Goal: Task Accomplishment & Management: Use online tool/utility

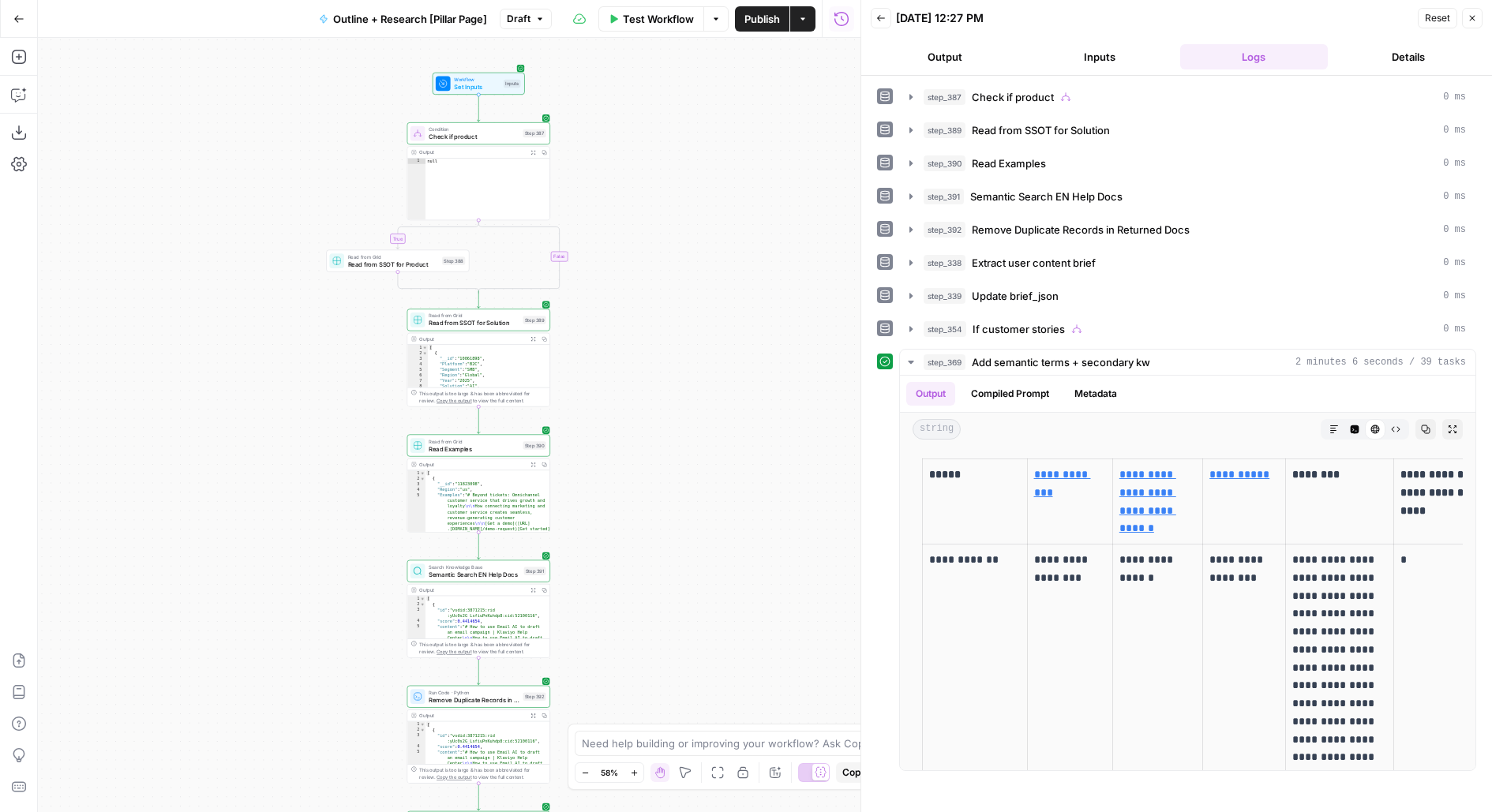
drag, startPoint x: 696, startPoint y: 280, endPoint x: 699, endPoint y: 272, distance: 8.5
click at [697, 276] on div "true true false true false true true false false false Workflow Set Inputs Inpu…" at bounding box center [449, 425] width 822 height 774
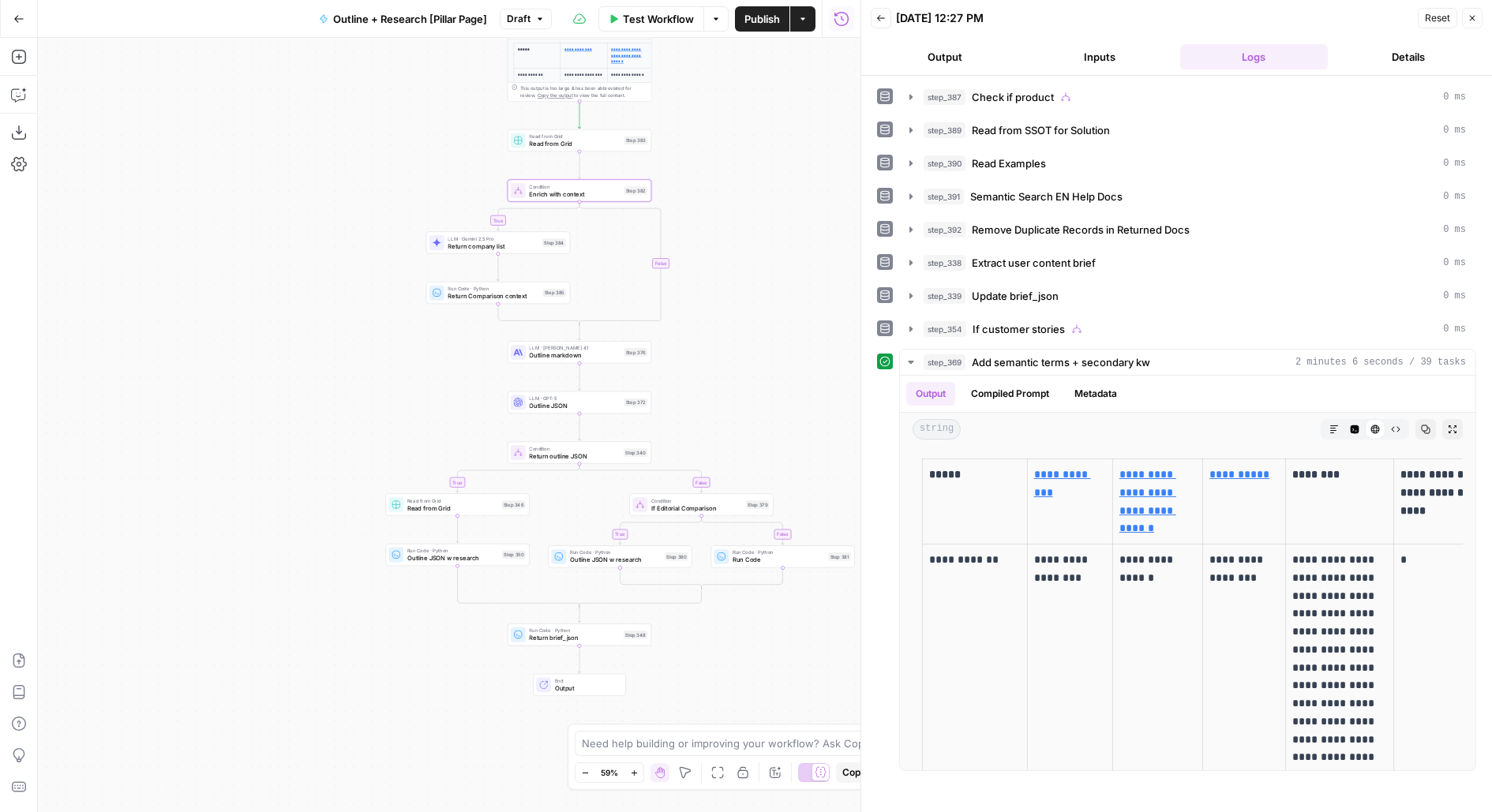
drag, startPoint x: 679, startPoint y: 353, endPoint x: 762, endPoint y: 368, distance: 84.3
click at [763, 368] on div "true true false true false true true false false false Workflow Set Inputs Inpu…" at bounding box center [449, 425] width 822 height 774
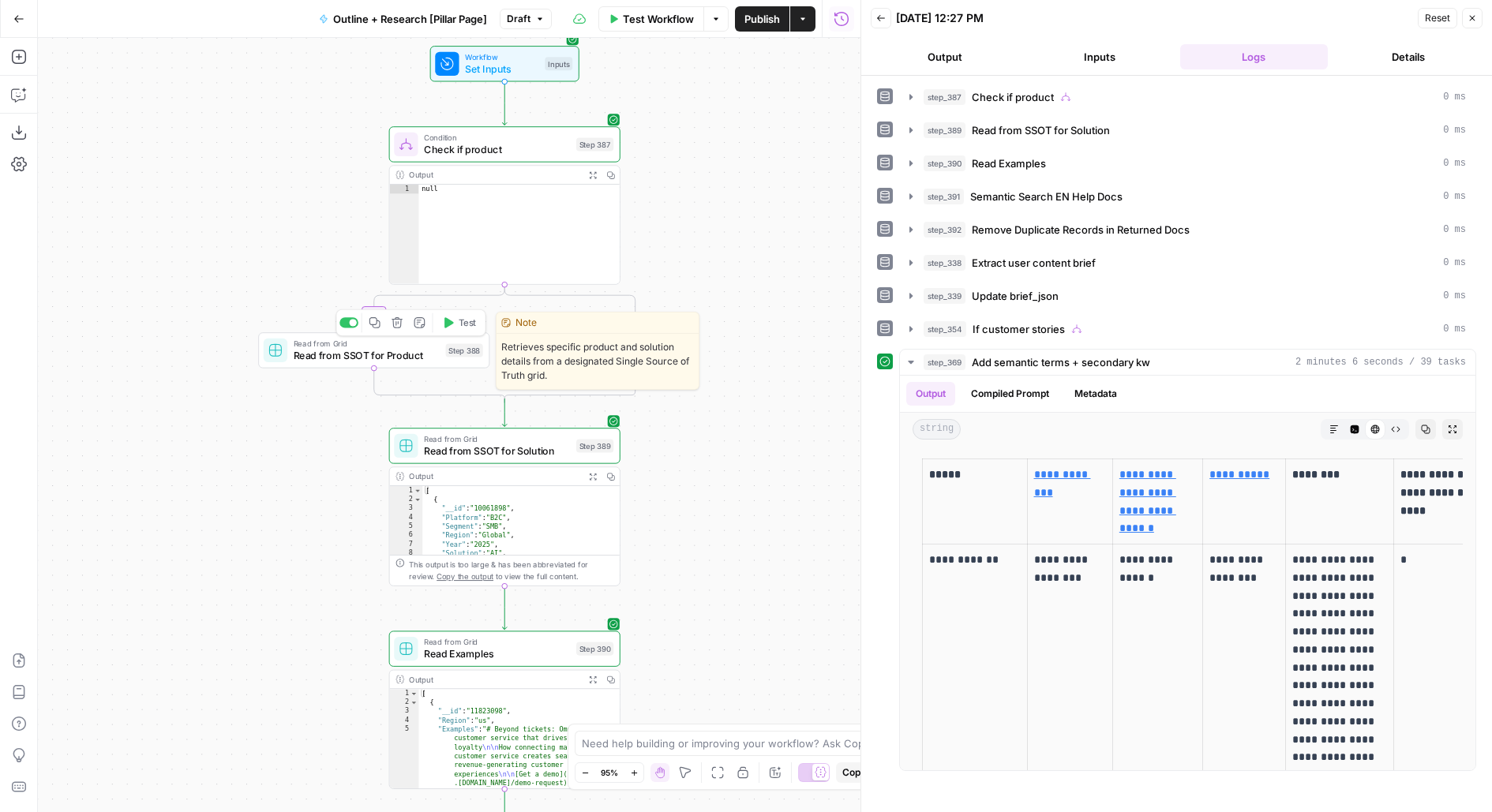
click at [375, 356] on span "Read from SSOT for Product" at bounding box center [367, 355] width 146 height 15
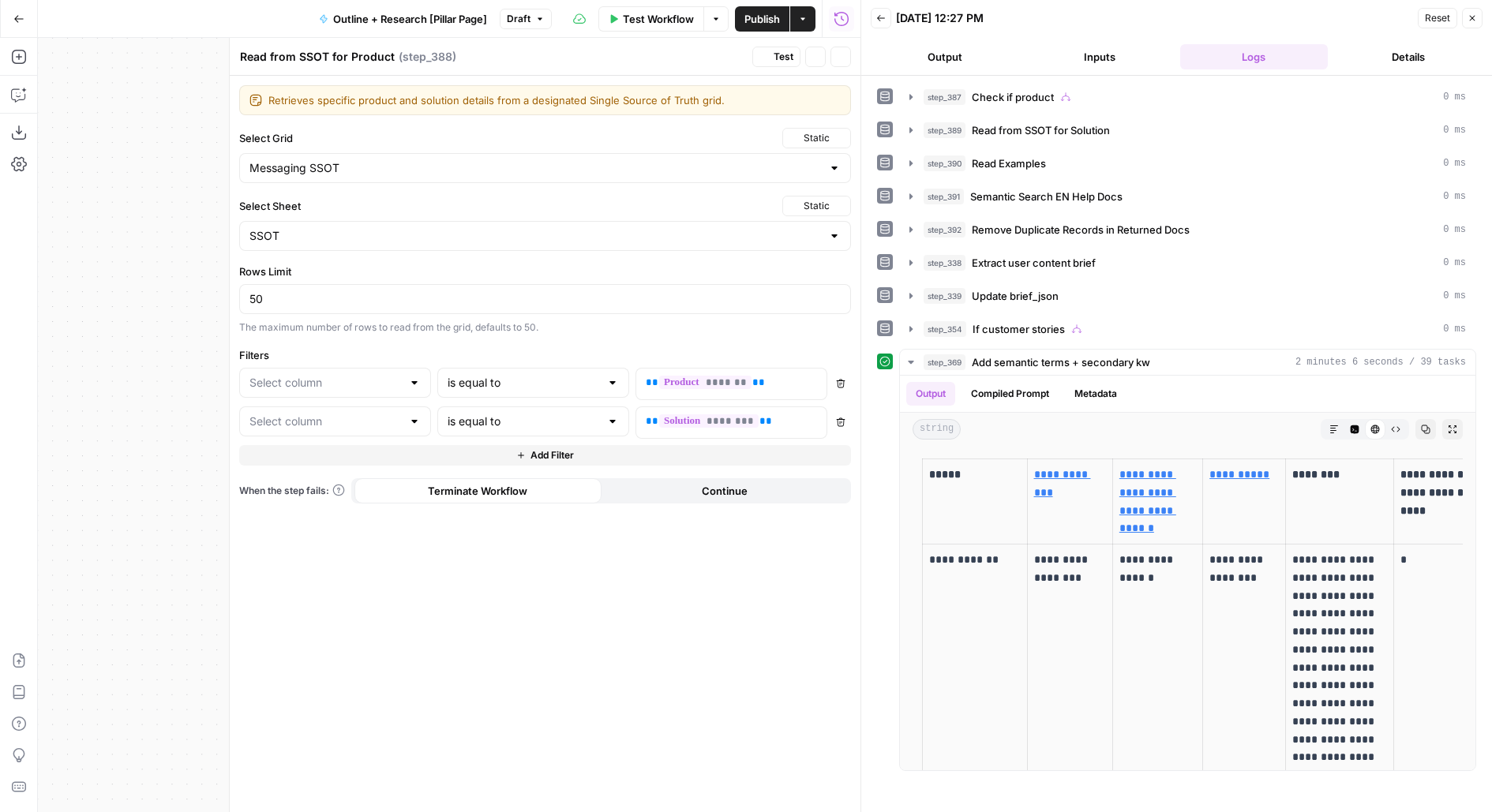
type input "Product"
type input "Solution"
click at [841, 59] on icon "button" at bounding box center [841, 57] width 10 height 10
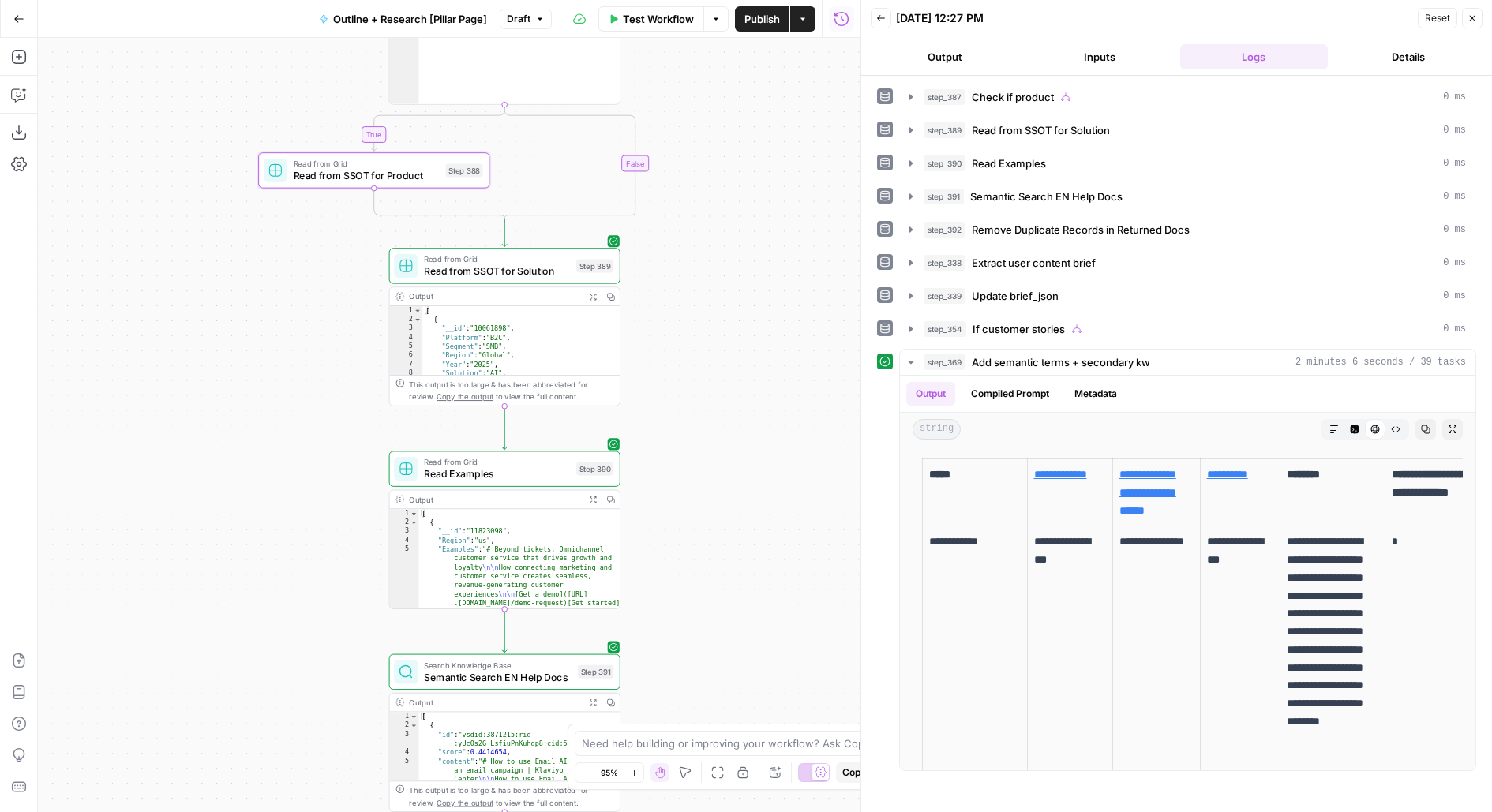
drag, startPoint x: 713, startPoint y: 517, endPoint x: 713, endPoint y: 336, distance: 181.0
click at [713, 336] on div "true true false true false true true false false false Workflow Set Inputs Inpu…" at bounding box center [449, 425] width 822 height 774
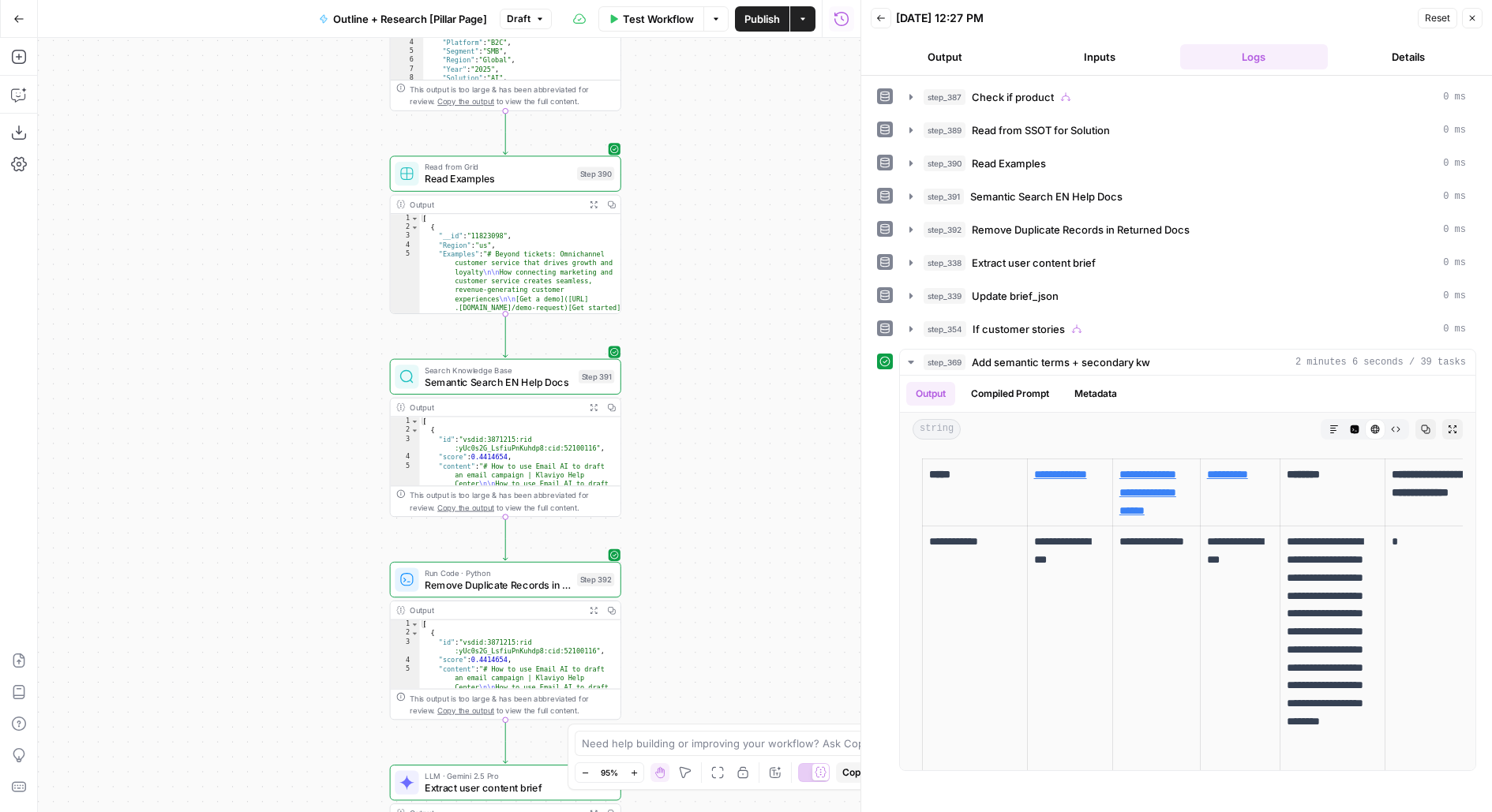
drag, startPoint x: 670, startPoint y: 300, endPoint x: 670, endPoint y: 291, distance: 9.0
click at [670, 291] on div "true true false true false true true false false false Workflow Set Inputs Inpu…" at bounding box center [449, 425] width 822 height 774
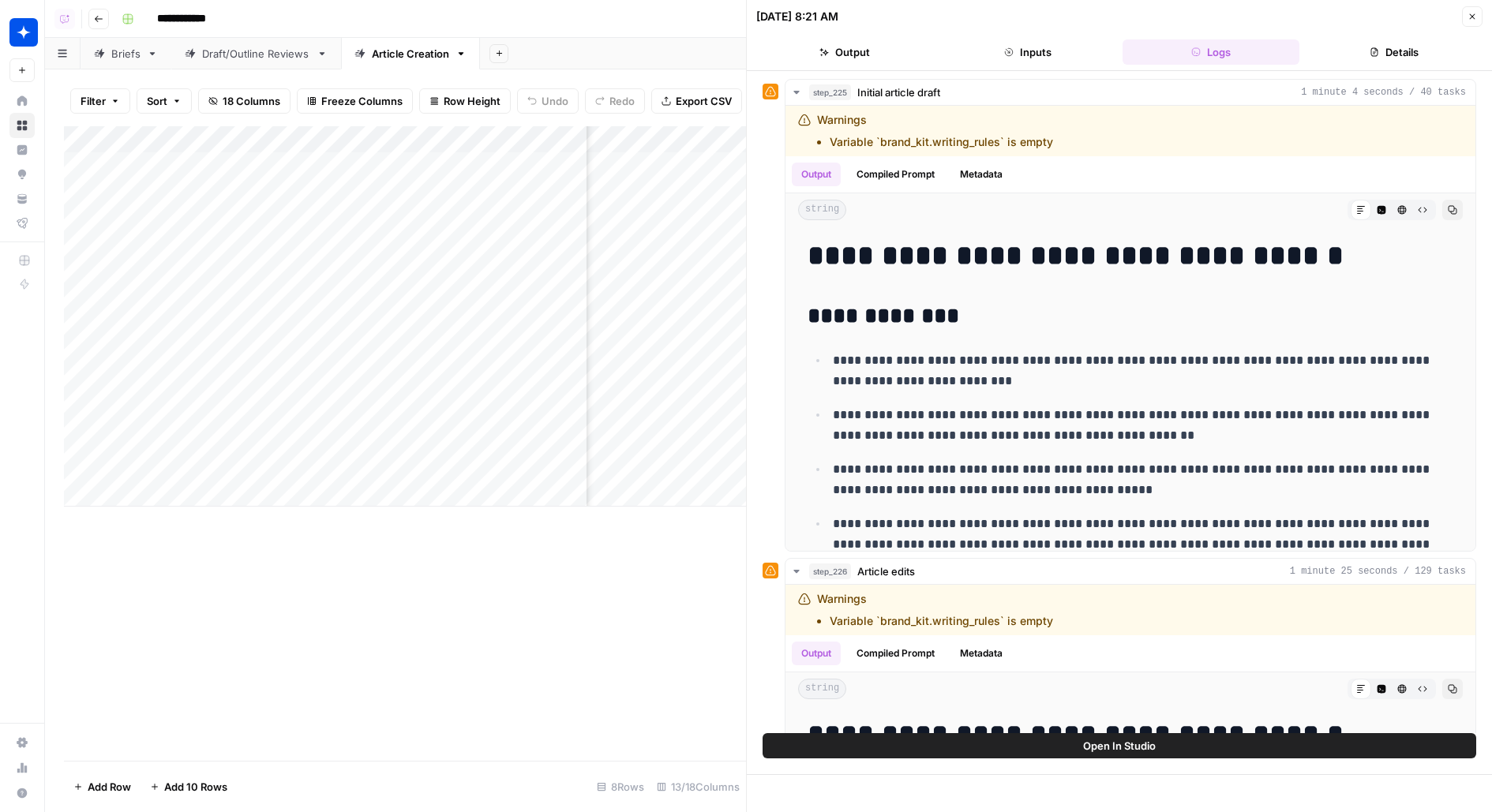
scroll to position [4045, 0]
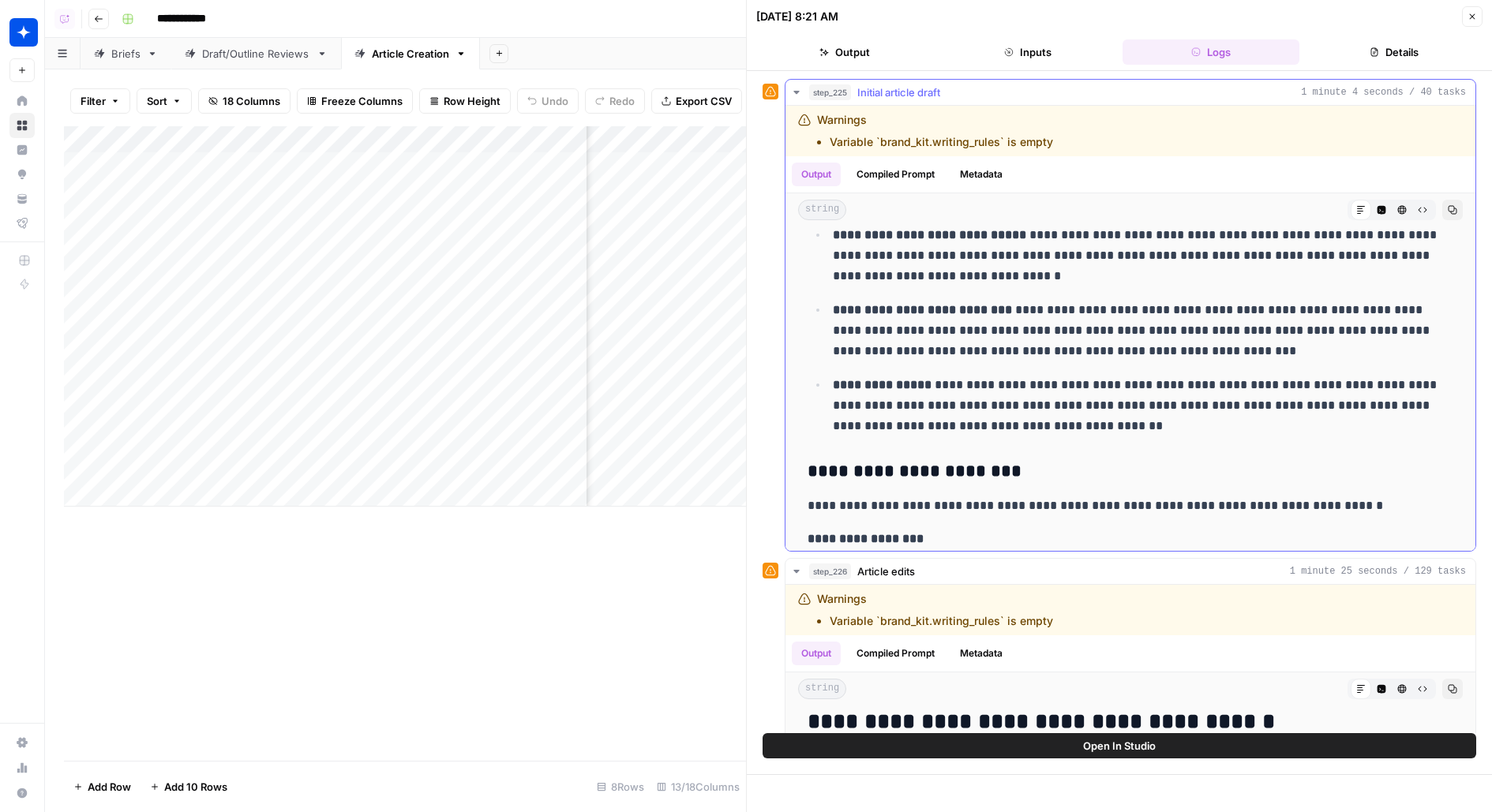
click at [1126, 87] on div "step_225 Initial article draft 1 minute 4 seconds / 40 tasks" at bounding box center [1137, 93] width 657 height 16
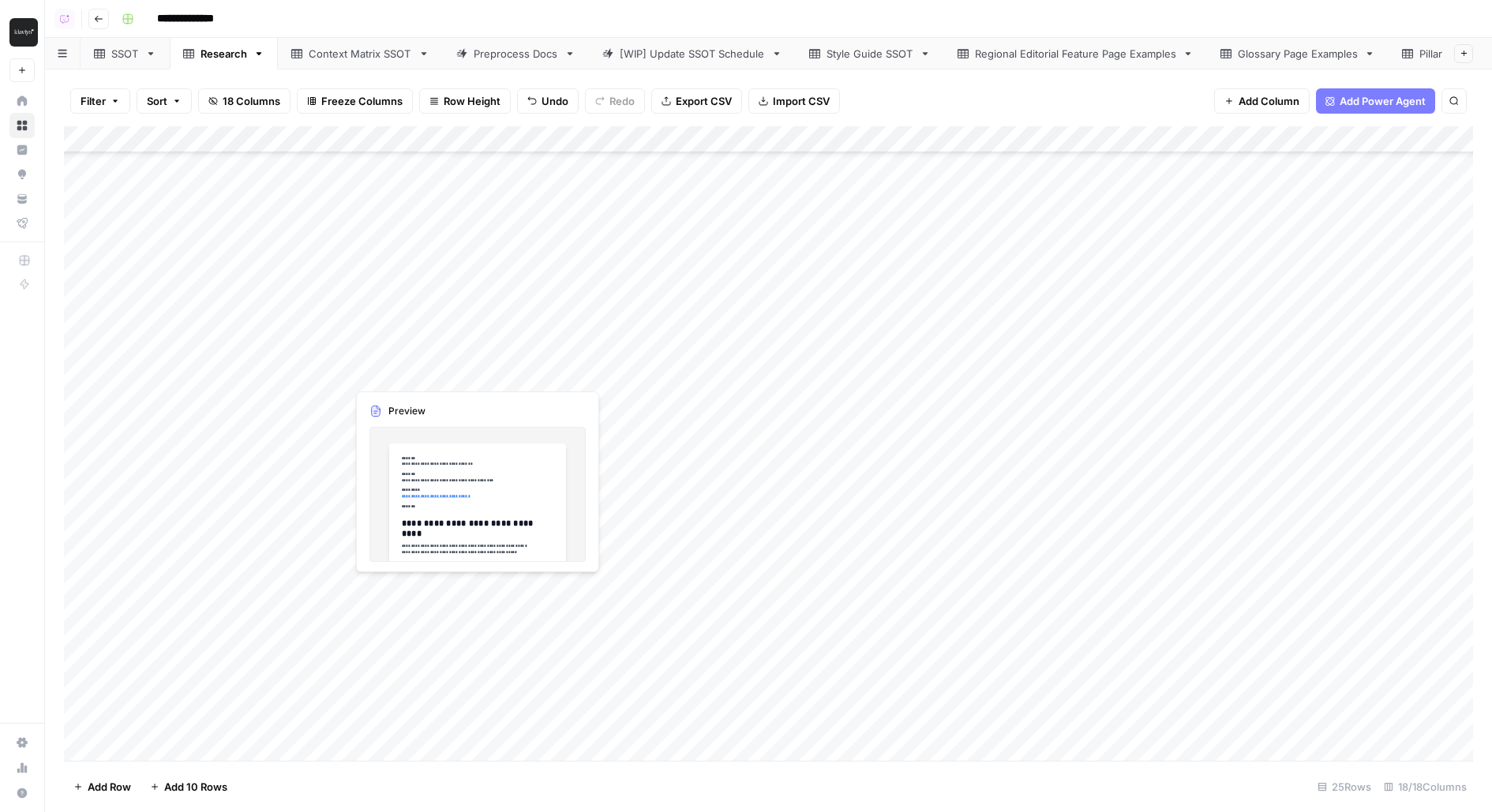
scroll to position [88, 0]
